Goal: Task Accomplishment & Management: Complete application form

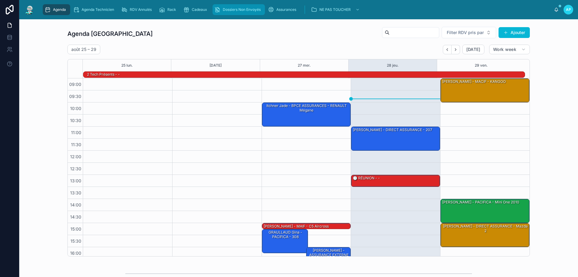
click at [244, 11] on span "Dossiers Non Envoyés" at bounding box center [242, 9] width 38 height 5
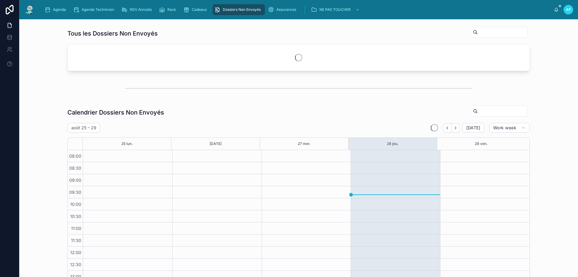
scroll to position [80, 0]
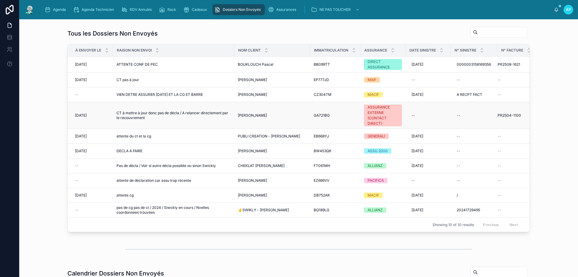
click at [241, 115] on span "[PERSON_NAME]" at bounding box center [252, 115] width 29 height 5
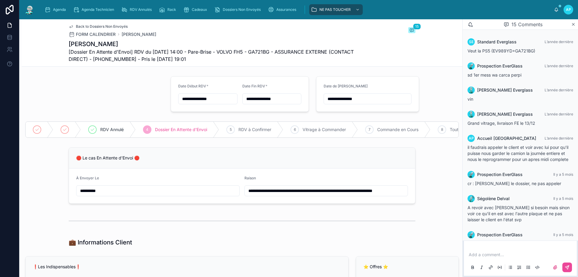
scroll to position [316, 0]
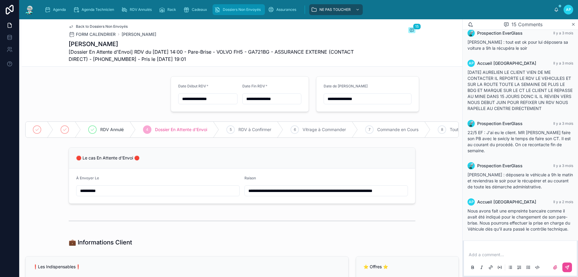
click at [244, 12] on div "Dossiers Non Envoyés" at bounding box center [238, 10] width 49 height 10
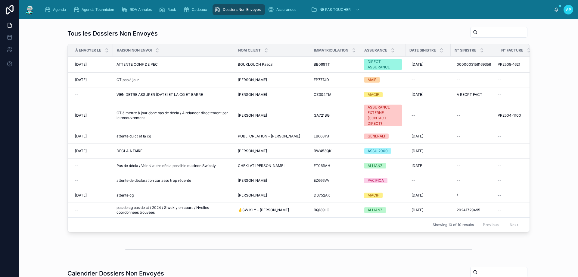
scroll to position [80, 0]
click at [172, 116] on span "CT à mettre à jour donc pas de décla / A relancer directement par le recouvreme…" at bounding box center [173, 115] width 114 height 10
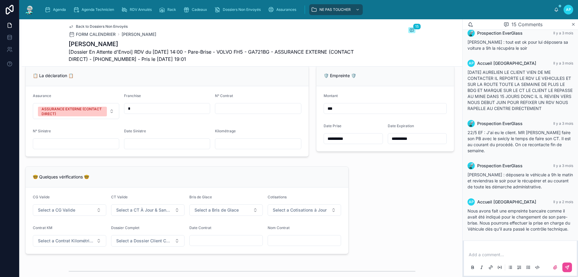
scroll to position [632, 0]
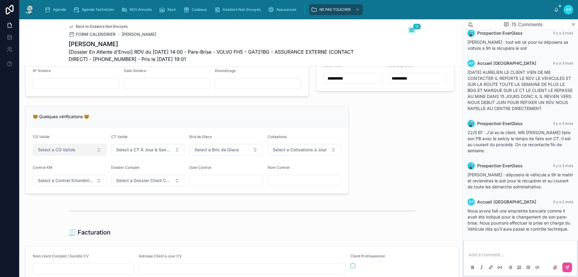
click at [88, 155] on button "Select a CG Valide" at bounding box center [69, 149] width 73 height 11
click at [68, 198] on div "✅ Oui" at bounding box center [69, 196] width 72 height 8
click at [120, 155] on button "Select a CT À Jour & Sans BDG" at bounding box center [147, 149] width 73 height 11
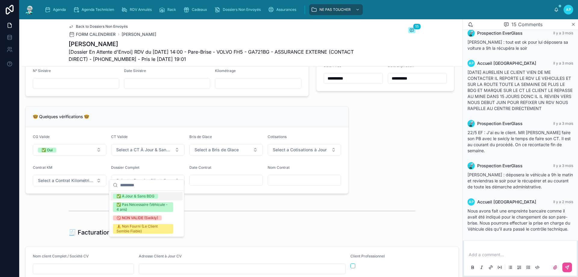
click at [119, 194] on div "✅ À Jour & Sans BDG" at bounding box center [135, 195] width 38 height 5
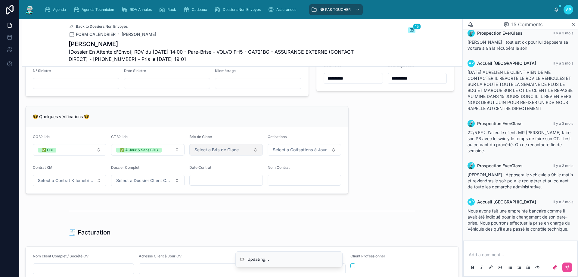
click at [194, 155] on button "Select a Bris de Glace" at bounding box center [225, 149] width 73 height 11
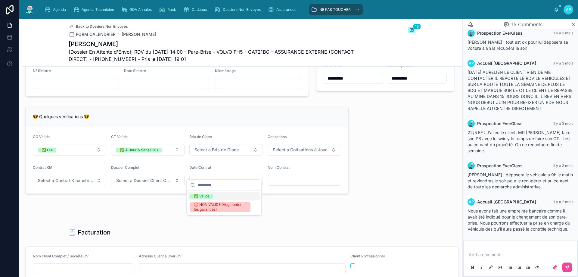
click at [198, 194] on div "✅ Validé" at bounding box center [202, 195] width 16 height 5
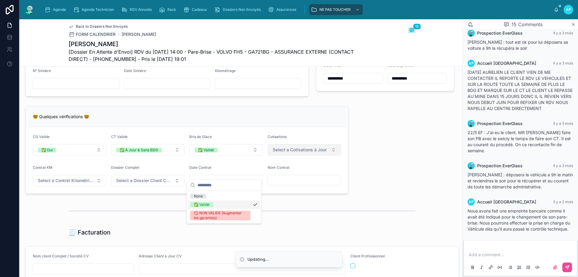
click at [277, 155] on button "Select a Cotisations à Jour" at bounding box center [304, 149] width 73 height 11
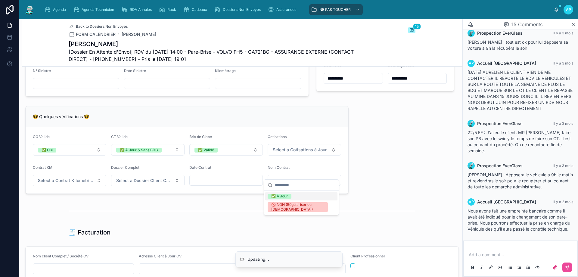
click at [277, 194] on div "✅ À Jour" at bounding box center [279, 195] width 17 height 5
click at [51, 183] on span "Select a Contrat Kilométrique" at bounding box center [66, 180] width 56 height 6
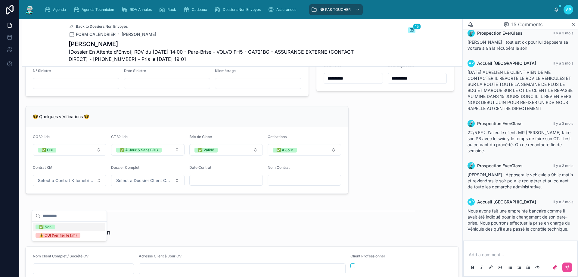
click at [73, 227] on div "✅ Non" at bounding box center [69, 226] width 72 height 8
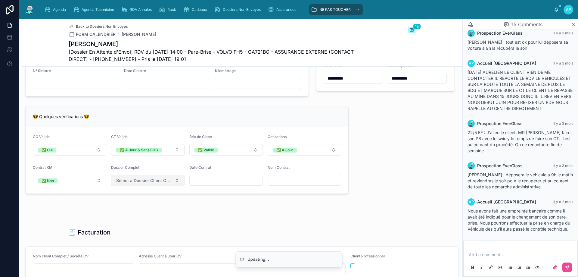
click at [116, 183] on span "Select a Dossier Client Complet" at bounding box center [144, 180] width 56 height 6
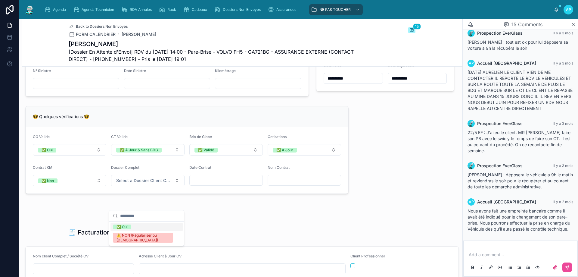
click at [122, 226] on div "✅ Oui" at bounding box center [121, 226] width 11 height 5
click at [202, 184] on input "text" at bounding box center [226, 180] width 73 height 8
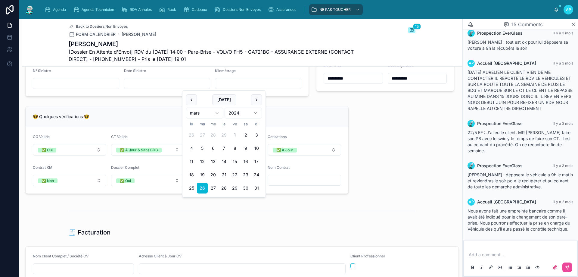
type input "**********"
click at [268, 184] on input "text" at bounding box center [304, 180] width 73 height 8
paste input "**********"
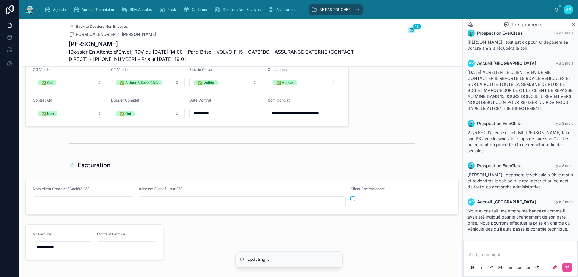
scroll to position [722, 0]
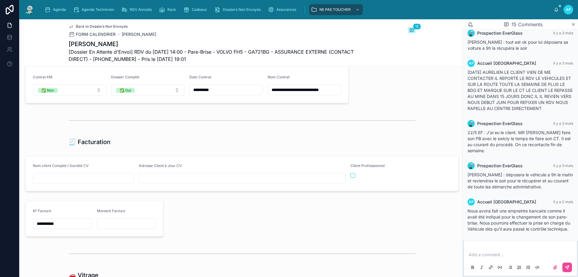
type input "**********"
click at [66, 182] on input "text" at bounding box center [83, 178] width 101 height 8
paste input "**********"
type input "**********"
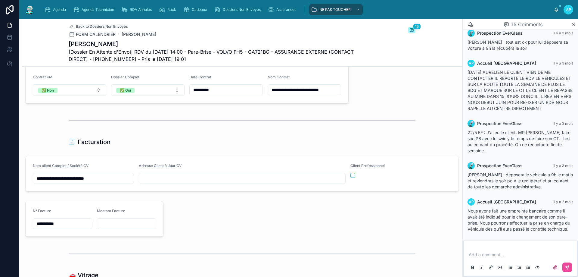
click at [156, 182] on input "text" at bounding box center [242, 178] width 206 height 8
paste input "**********"
type input "**********"
click at [350, 184] on div "Client Professionnel" at bounding box center [400, 173] width 101 height 20
click at [350, 178] on button "button" at bounding box center [352, 175] width 5 height 5
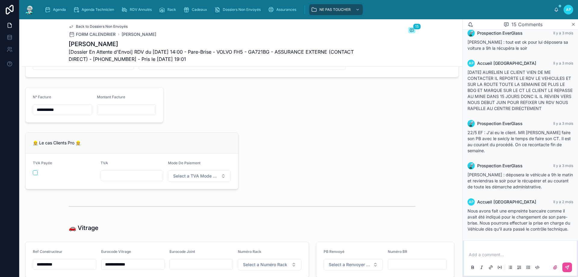
scroll to position [873, 0]
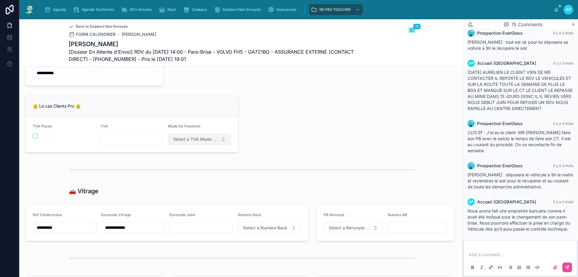
click at [197, 142] on span "Select a TVA Mode De Paiement" at bounding box center [195, 139] width 45 height 6
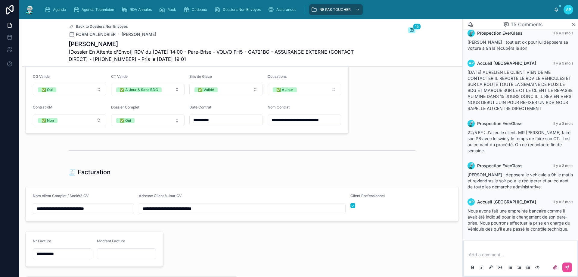
scroll to position [572, 0]
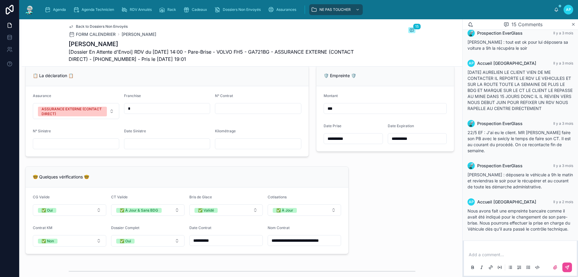
click at [137, 148] on input "text" at bounding box center [167, 143] width 86 height 8
type input "**********"
click at [96, 148] on input "text" at bounding box center [76, 143] width 86 height 8
click at [215, 113] on input "text" at bounding box center [258, 108] width 86 height 8
paste input "**********"
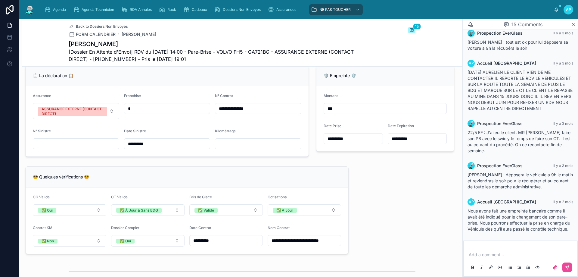
type input "**********"
click at [227, 148] on input "text" at bounding box center [258, 143] width 86 height 8
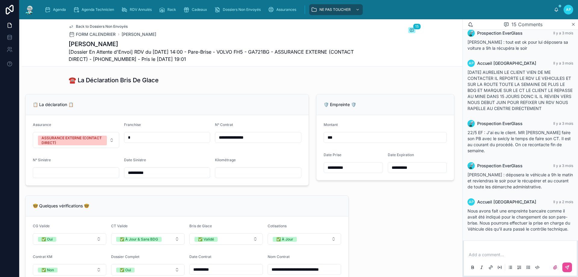
scroll to position [512, 0]
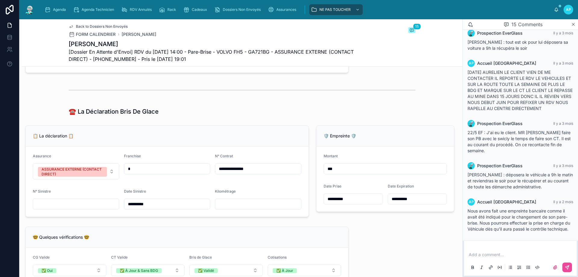
click at [254, 97] on div at bounding box center [242, 89] width 347 height 15
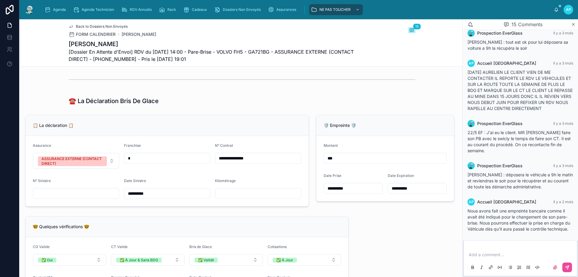
scroll to position [525, 0]
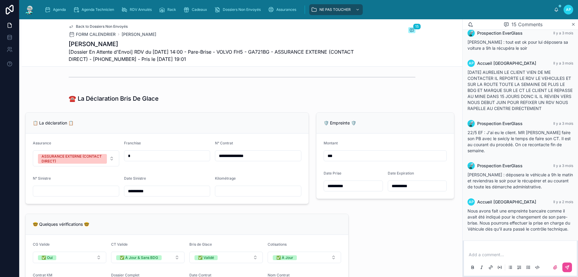
click at [159, 160] on input "text" at bounding box center [167, 155] width 86 height 8
click at [207, 156] on form "**********" at bounding box center [167, 168] width 283 height 70
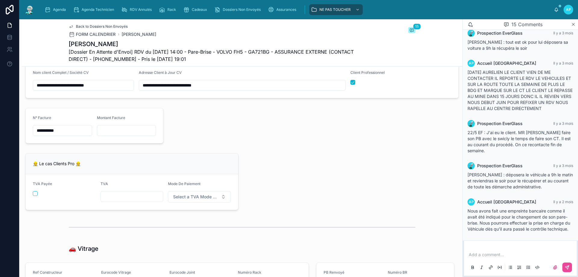
scroll to position [825, 0]
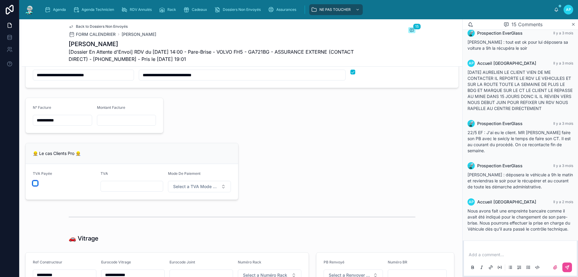
click at [34, 185] on button "button" at bounding box center [35, 183] width 5 height 5
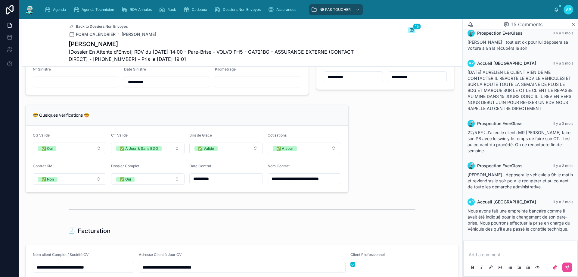
scroll to position [615, 0]
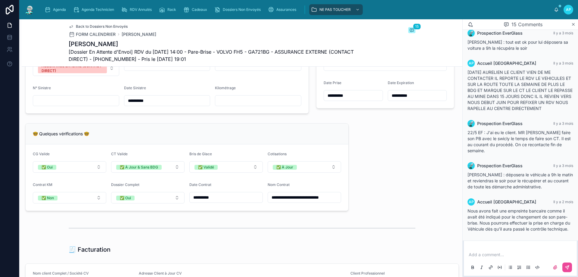
click at [91, 105] on input "text" at bounding box center [76, 100] width 86 height 8
type input "**********"
click at [385, 192] on div "**********" at bounding box center [242, 123] width 441 height 1328
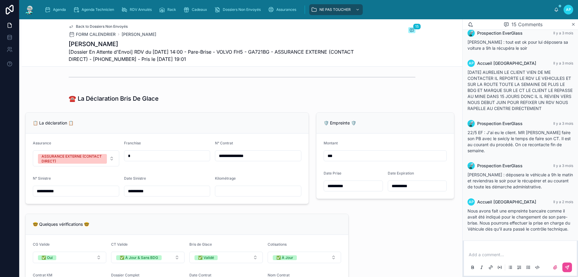
click at [247, 195] on input "text" at bounding box center [258, 191] width 86 height 8
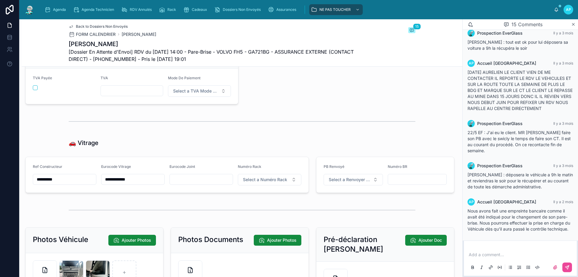
scroll to position [1096, 0]
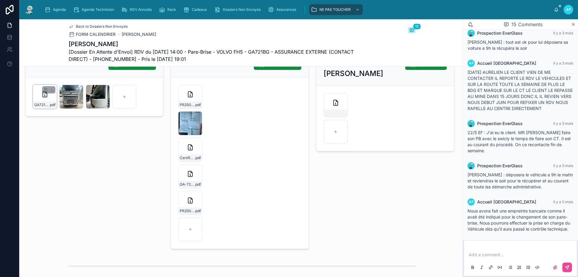
click at [38, 109] on div "GA721BG-BENSTAALI-1 .pdf" at bounding box center [45, 97] width 24 height 24
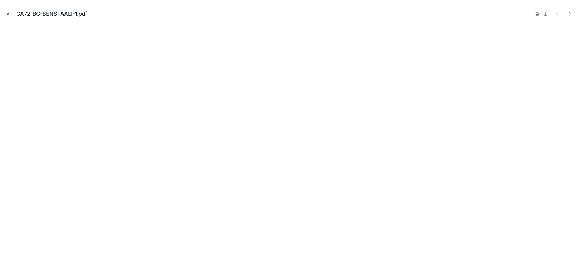
click at [9, 15] on icon "Close modal" at bounding box center [8, 14] width 4 height 4
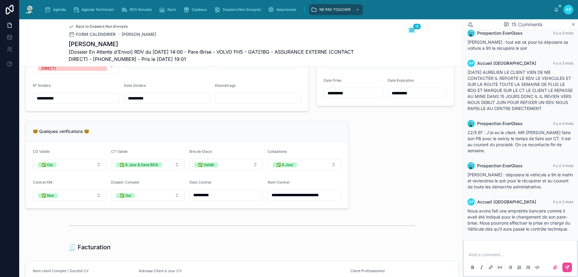
scroll to position [615, 0]
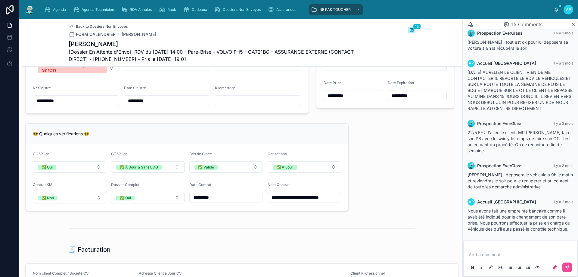
click at [267, 106] on div at bounding box center [258, 100] width 86 height 11
click at [269, 105] on input "text" at bounding box center [258, 100] width 86 height 8
type input "******"
click at [170, 70] on input "text" at bounding box center [167, 65] width 86 height 8
type input "*"
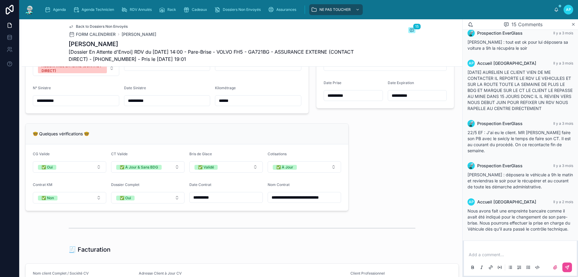
type input "*"
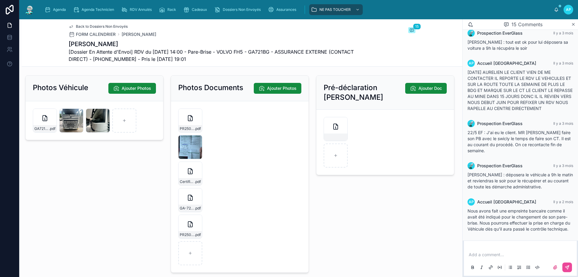
scroll to position [1096, 0]
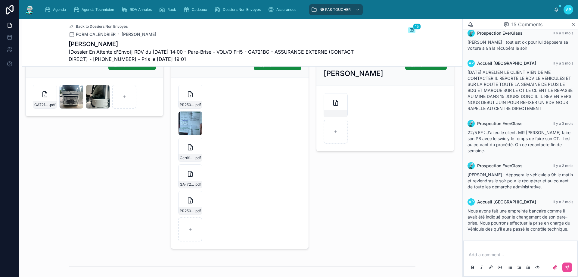
type input "*"
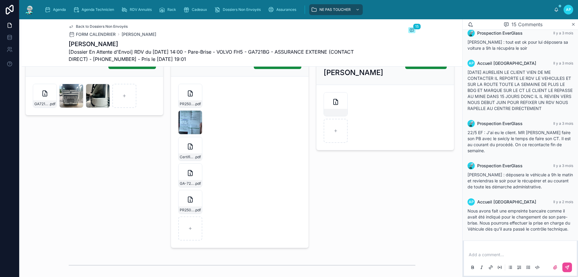
scroll to position [1156, 0]
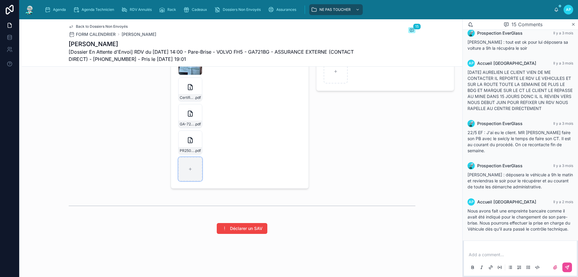
click at [195, 181] on div at bounding box center [190, 169] width 24 height 24
type input "**********"
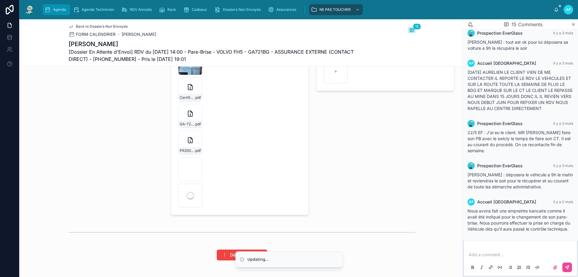
click at [66, 9] on div "Agenda" at bounding box center [57, 10] width 24 height 10
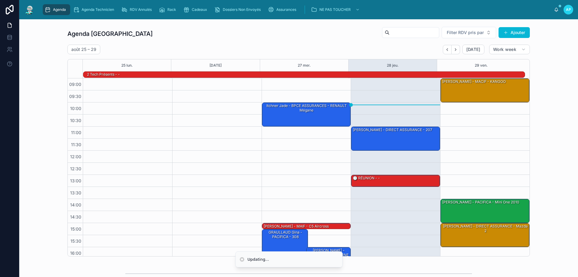
scroll to position [39, 0]
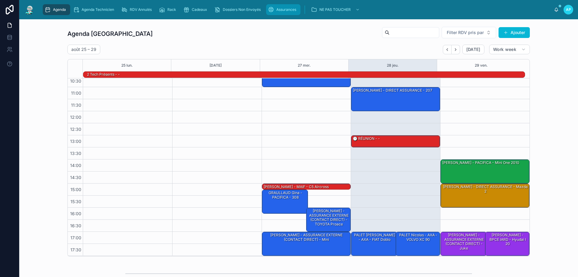
click at [281, 12] on span "Assurances" at bounding box center [286, 9] width 20 height 5
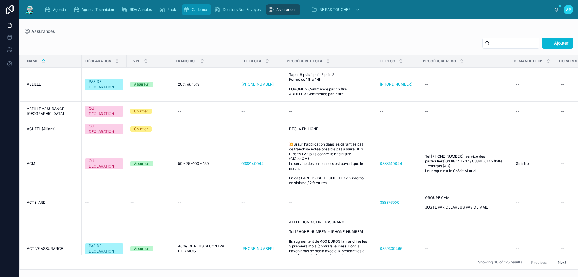
click at [195, 8] on span "Cadeaux" at bounding box center [199, 9] width 15 height 5
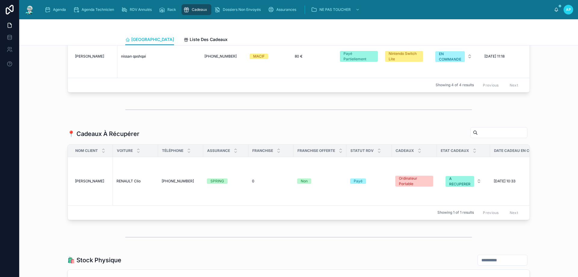
scroll to position [632, 0]
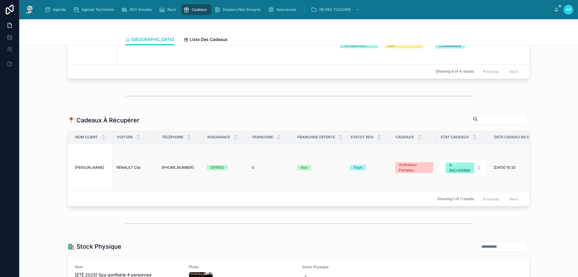
click at [220, 172] on td "SPRING" at bounding box center [225, 167] width 45 height 48
click at [219, 170] on div "SPRING" at bounding box center [217, 167] width 14 height 5
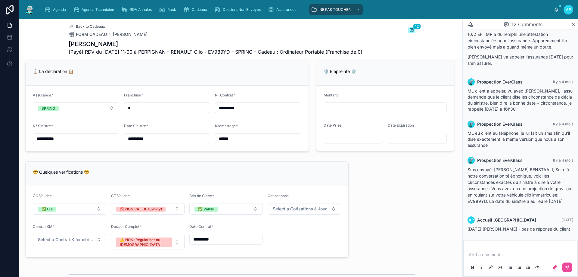
scroll to position [782, 0]
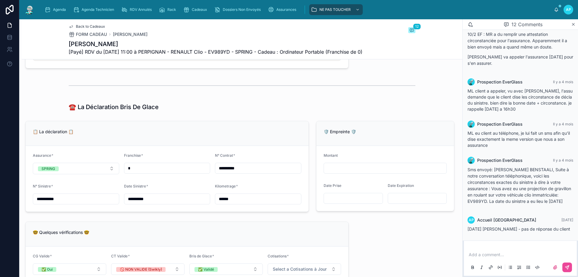
click at [475, 249] on div "Add a comment..." at bounding box center [520, 260] width 106 height 25
click at [477, 252] on p at bounding box center [522, 254] width 106 height 6
click at [571, 266] on button at bounding box center [567, 267] width 10 height 10
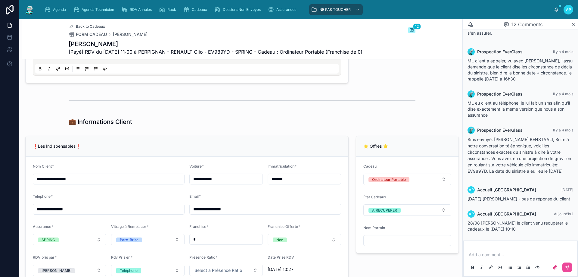
scroll to position [421, 0]
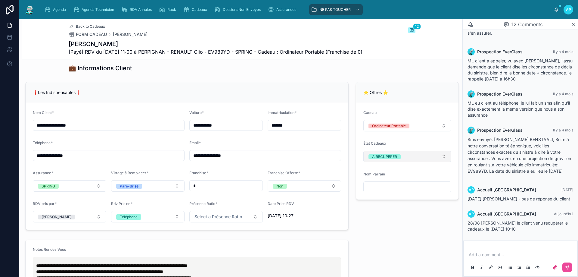
click at [388, 159] on div "A RECUPERER" at bounding box center [384, 156] width 25 height 5
click at [385, 221] on span "OFFERT" at bounding box center [374, 220] width 21 height 5
click at [64, 5] on link "Agenda" at bounding box center [56, 9] width 27 height 11
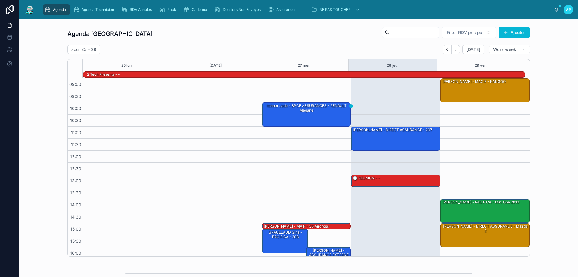
scroll to position [39, 0]
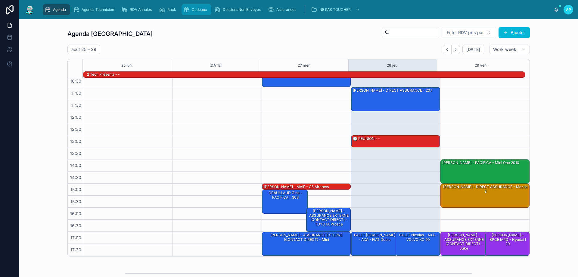
click at [199, 6] on div "Cadeaux" at bounding box center [196, 10] width 26 height 10
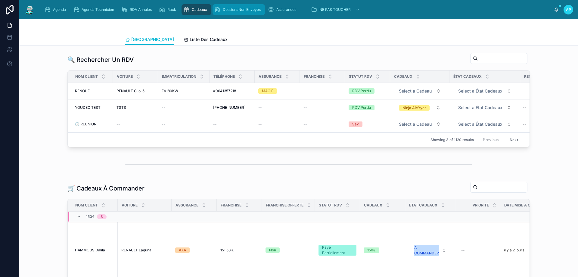
click at [233, 8] on span "Dossiers Non Envoyés" at bounding box center [242, 9] width 38 height 5
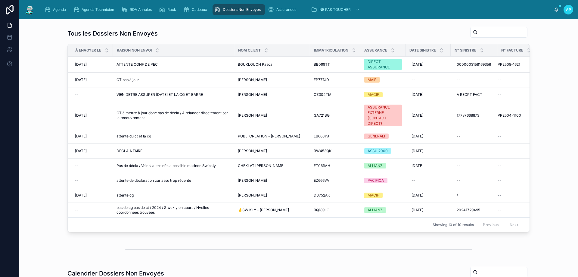
scroll to position [80, 0]
click at [173, 79] on div "CT pas à jour CT pas à jour" at bounding box center [173, 79] width 114 height 5
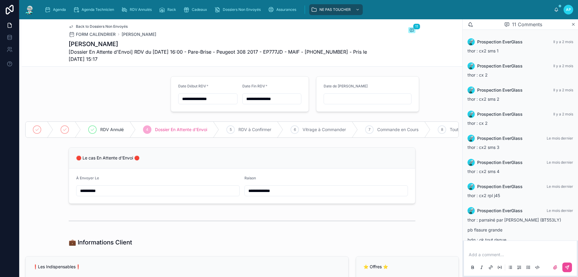
scroll to position [120, 0]
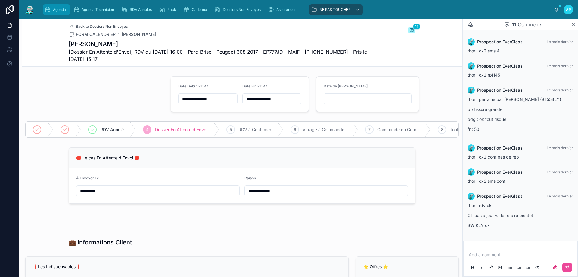
click at [68, 6] on div "Agenda" at bounding box center [57, 10] width 24 height 10
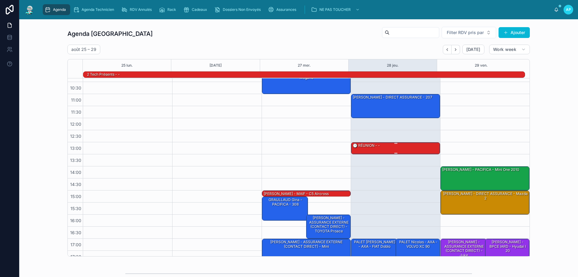
scroll to position [39, 0]
